Goal: Communication & Community: Answer question/provide support

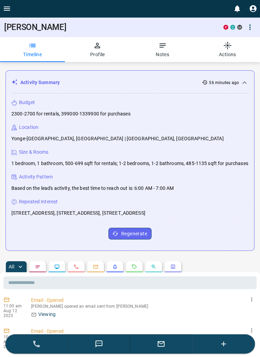
click at [99, 45] on icon "button" at bounding box center [97, 45] width 8 height 8
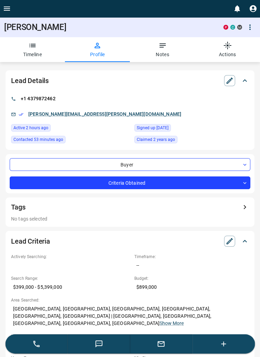
click at [161, 51] on button "Notes" at bounding box center [162, 49] width 65 height 25
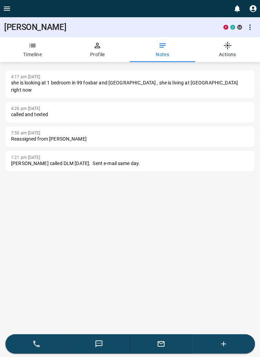
click at [33, 44] on icon "button" at bounding box center [32, 45] width 6 height 3
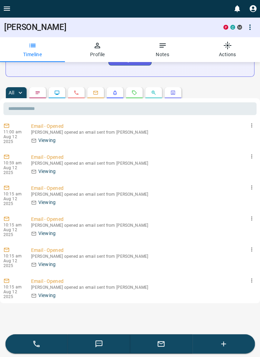
click at [164, 347] on icon "button" at bounding box center [161, 344] width 8 height 8
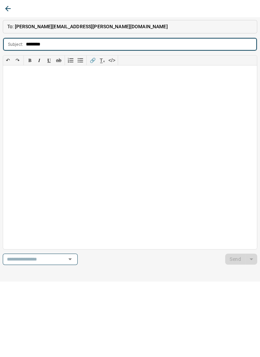
type input "*******"
click at [24, 84] on div at bounding box center [129, 156] width 253 height 183
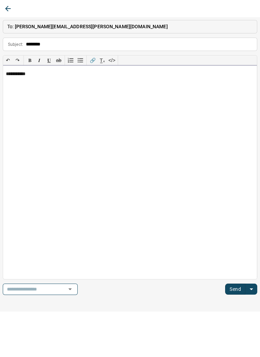
scroll to position [159, 0]
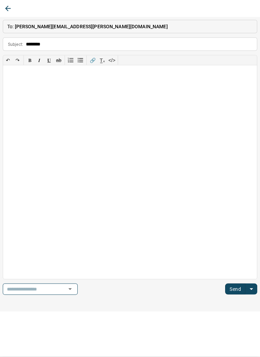
click at [9, 10] on icon "button" at bounding box center [8, 8] width 8 height 8
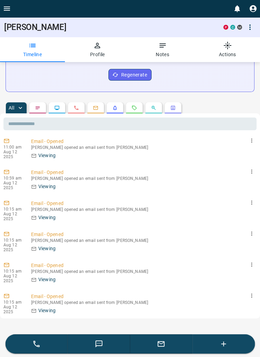
click at [135, 107] on icon "Requests" at bounding box center [134, 108] width 6 height 6
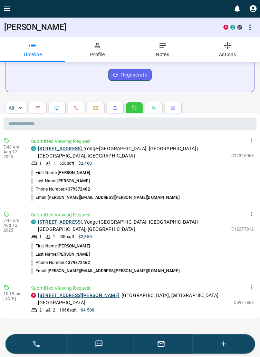
click at [79, 150] on link "[STREET_ADDRESS]" at bounding box center [60, 149] width 44 height 6
click at [69, 219] on link "[STREET_ADDRESS]" at bounding box center [60, 222] width 44 height 6
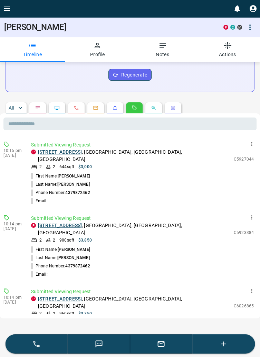
scroll to position [0, 0]
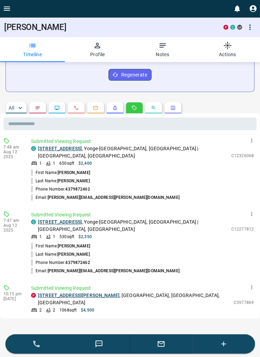
click at [163, 344] on icon "button" at bounding box center [161, 344] width 8 height 8
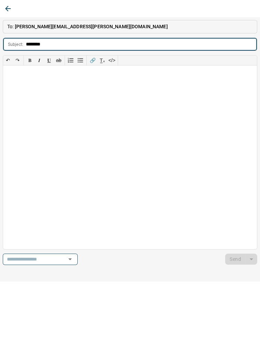
type input "*******"
click at [19, 75] on div at bounding box center [129, 156] width 253 height 183
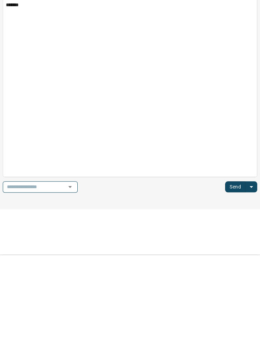
scroll to position [159, 0]
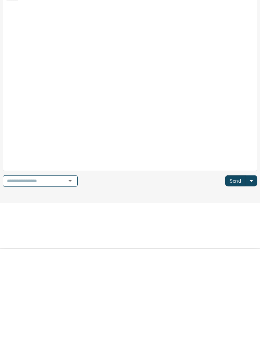
click at [238, 290] on button "Send" at bounding box center [235, 289] width 20 height 11
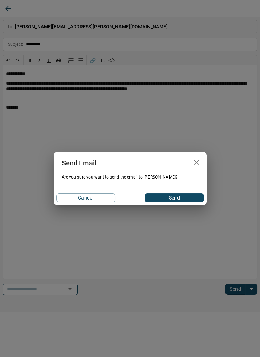
click at [180, 199] on button "Send" at bounding box center [173, 197] width 59 height 9
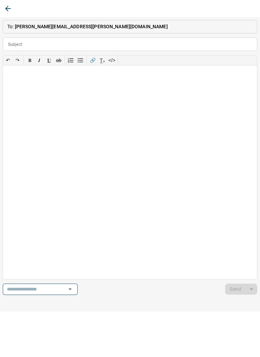
click at [10, 11] on icon "button" at bounding box center [8, 8] width 8 height 8
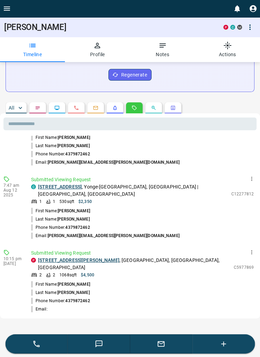
scroll to position [0, 0]
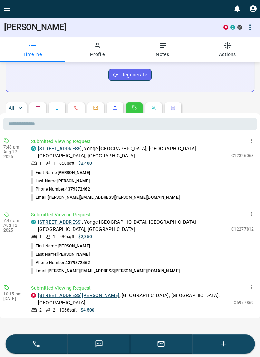
click at [8, 8] on icon "Open drawer" at bounding box center [7, 9] width 6 height 4
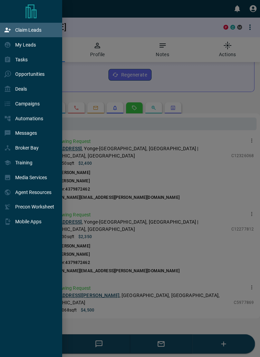
click at [34, 30] on p "Claim Leads" at bounding box center [28, 30] width 26 height 6
